Goal: Information Seeking & Learning: Learn about a topic

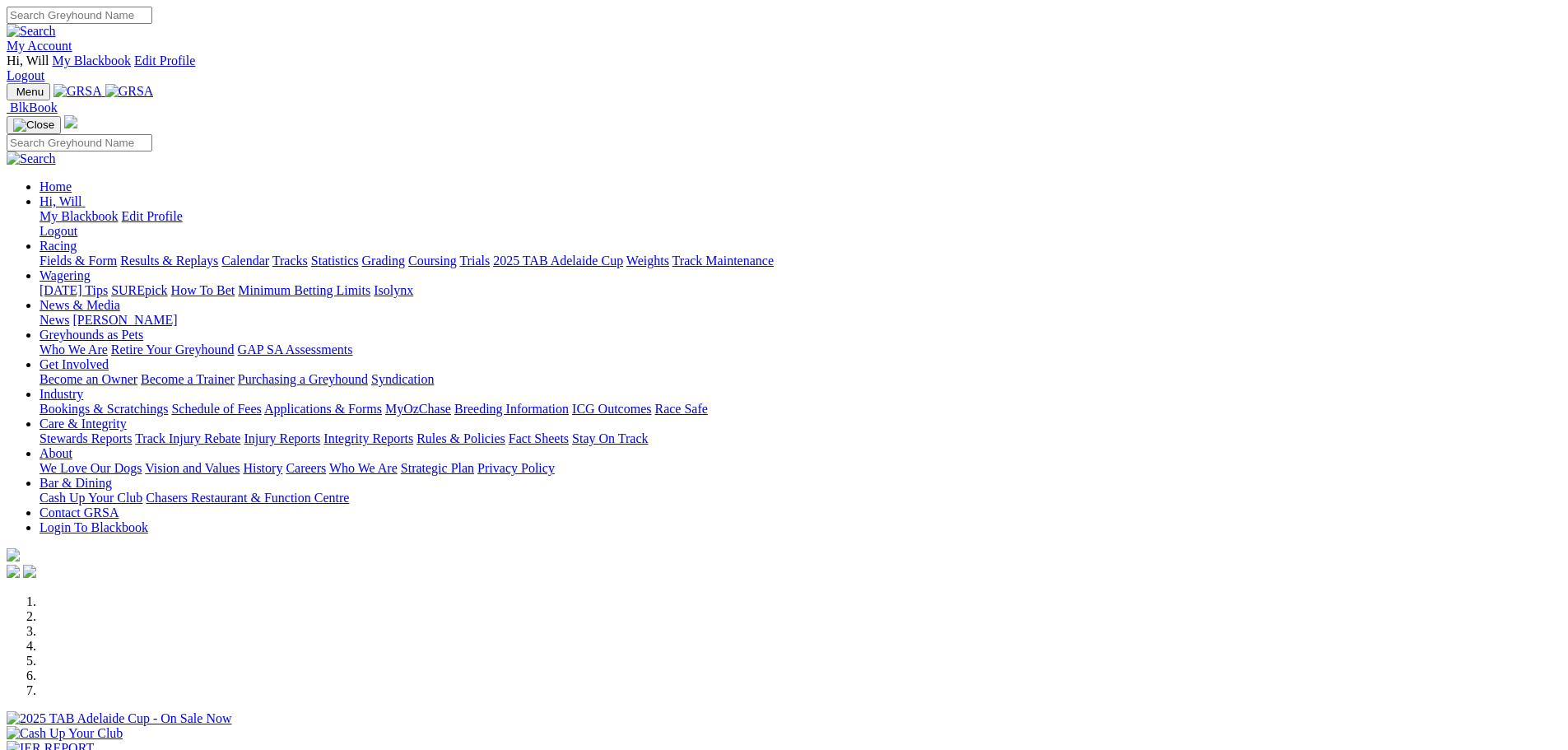
click at [77, 238] on link "Racing" at bounding box center [58, 245] width 37 height 14
click at [117, 253] on link "Fields & Form" at bounding box center [78, 260] width 78 height 14
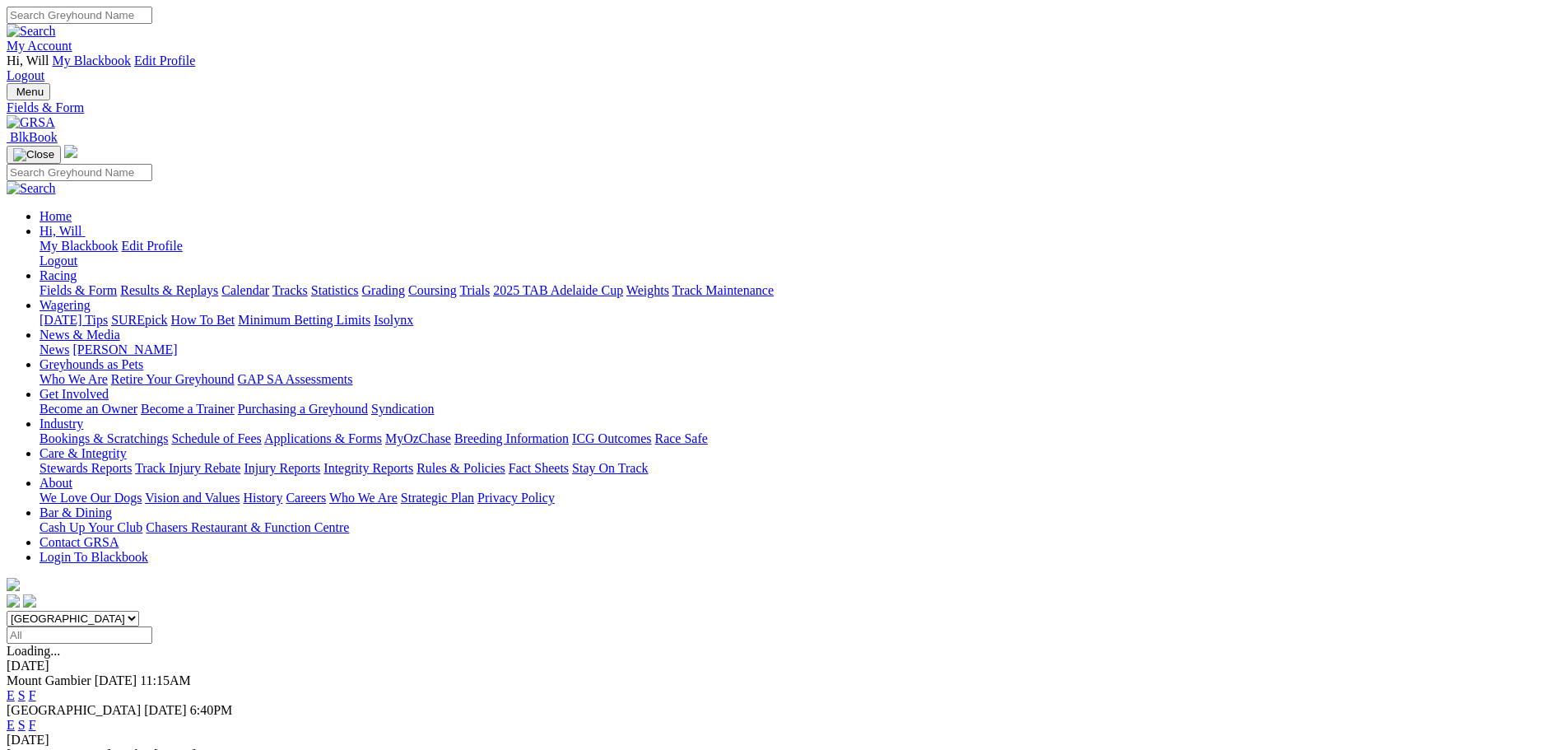
click at [36, 718] on link "F" at bounding box center [32, 724] width 7 height 14
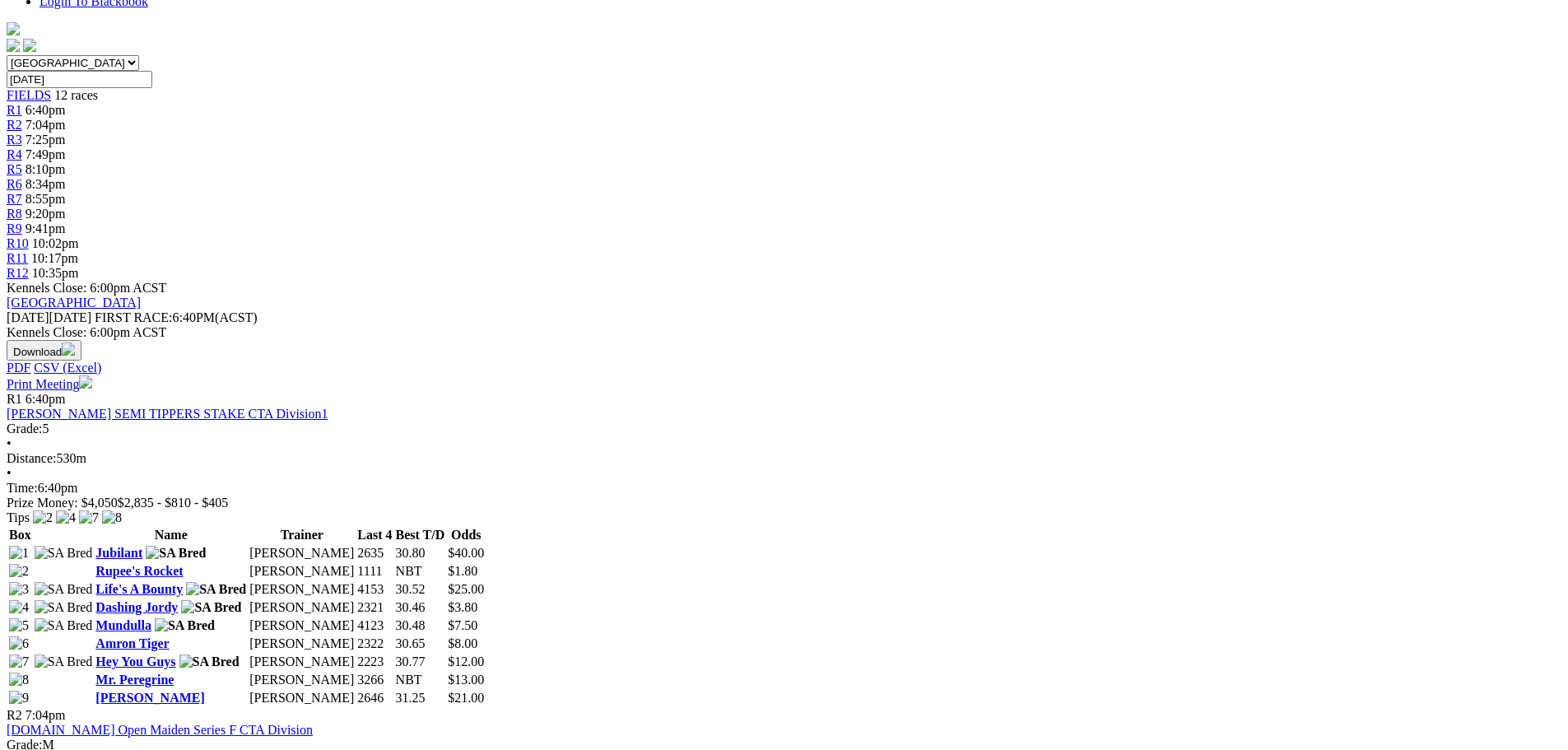
scroll to position [576, 0]
